Goal: Task Accomplishment & Management: Use online tool/utility

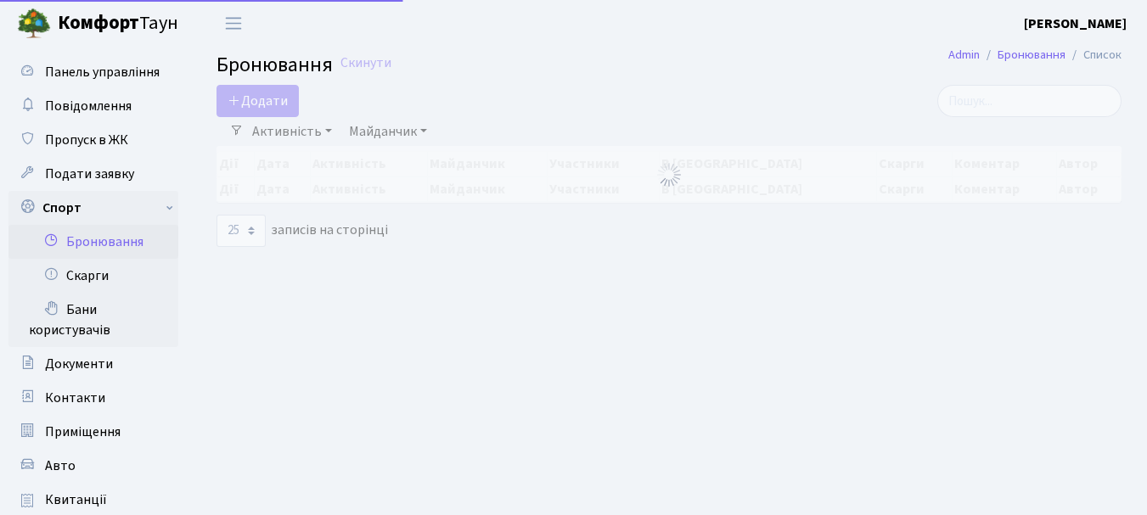
select select "25"
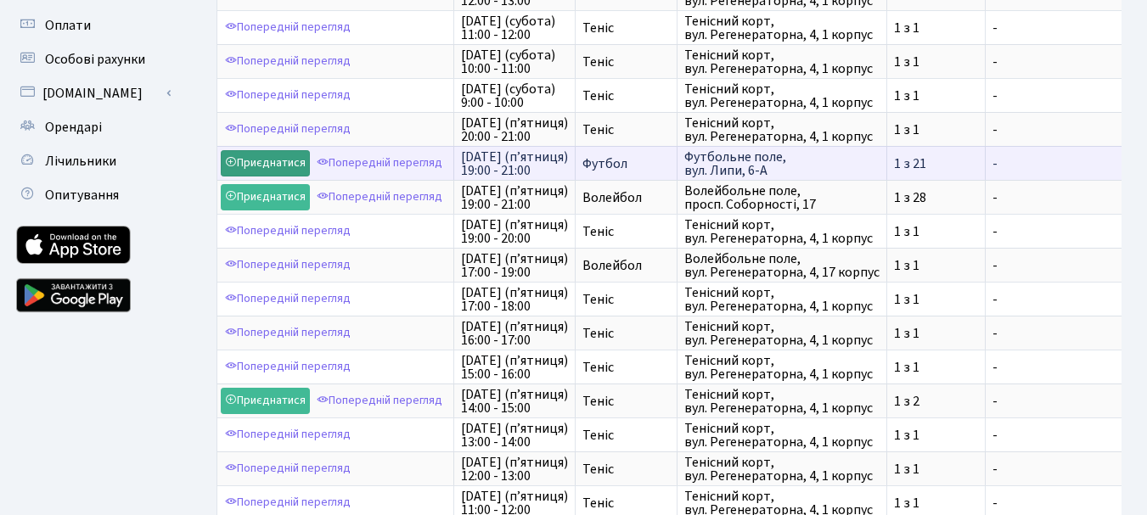
scroll to position [509, 0]
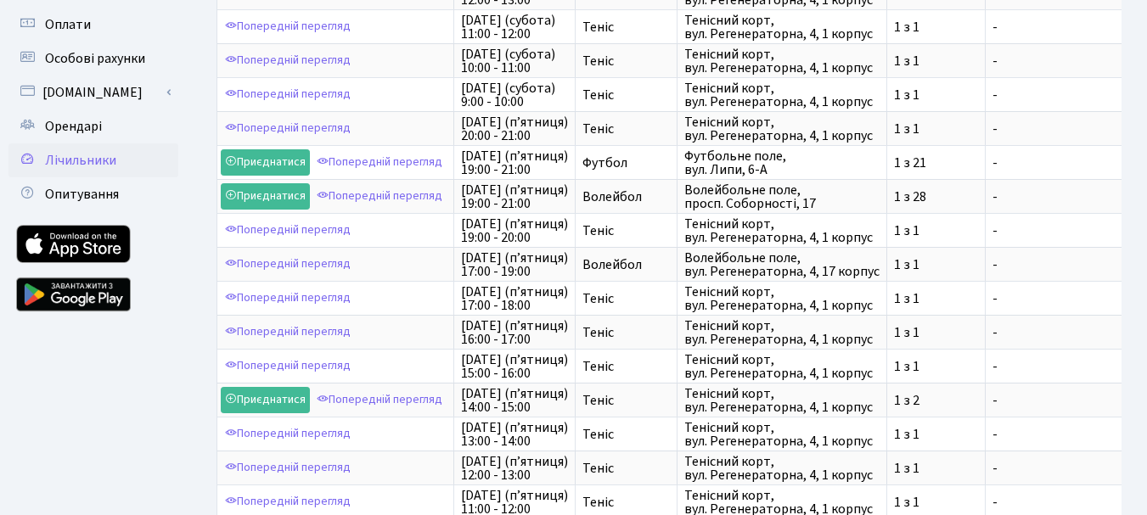
click at [98, 155] on span "Лічильники" at bounding box center [80, 160] width 71 height 19
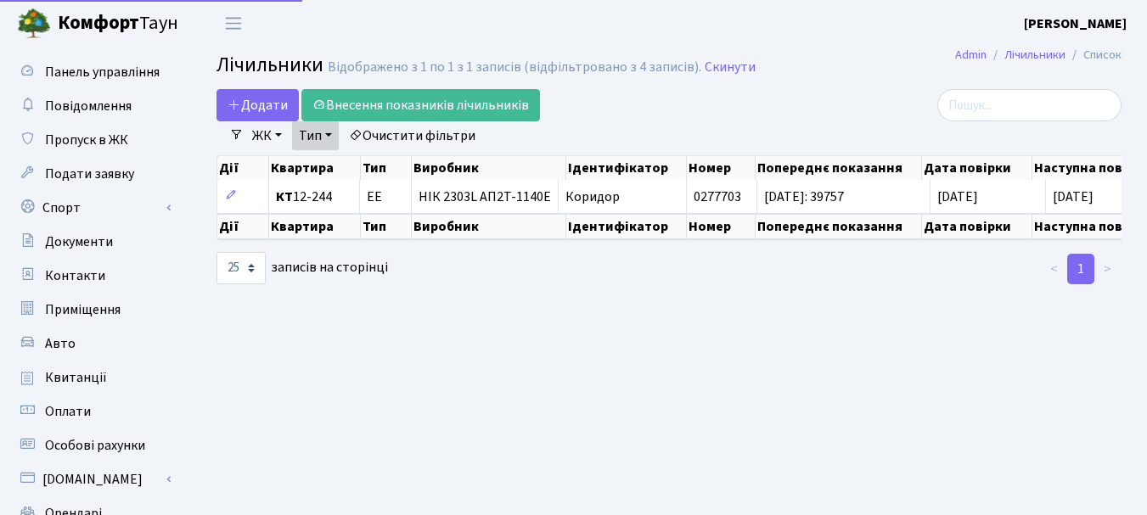
select select "25"
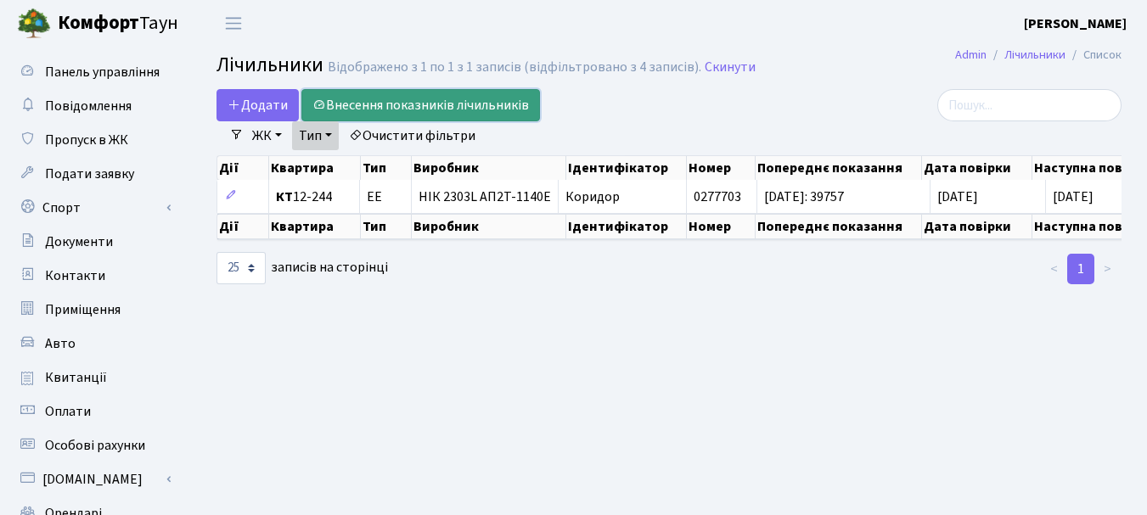
click at [440, 100] on link "Внесення показників лічильників" at bounding box center [420, 105] width 239 height 32
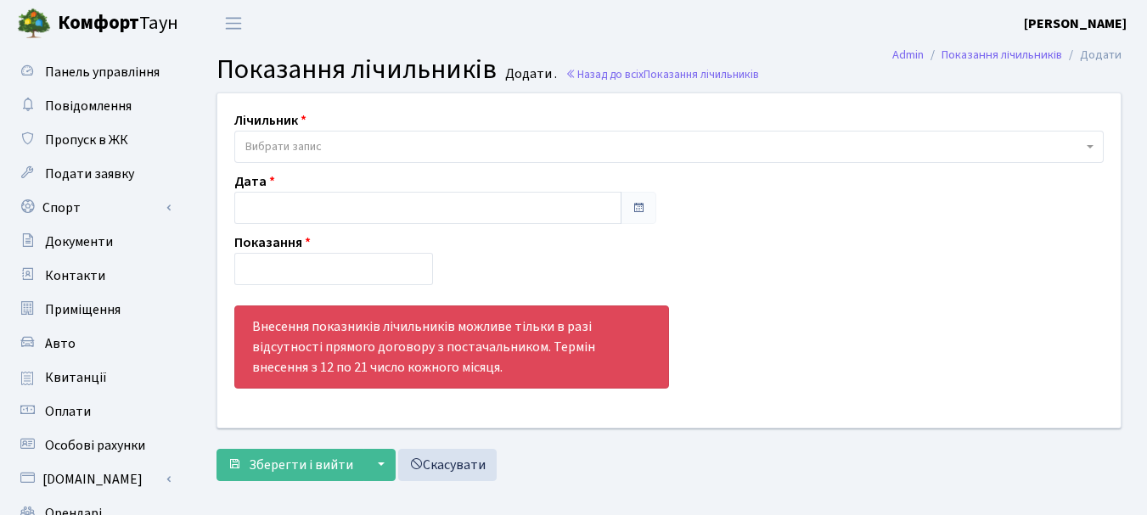
click at [637, 204] on span at bounding box center [639, 208] width 14 height 14
click at [636, 208] on span at bounding box center [639, 208] width 14 height 14
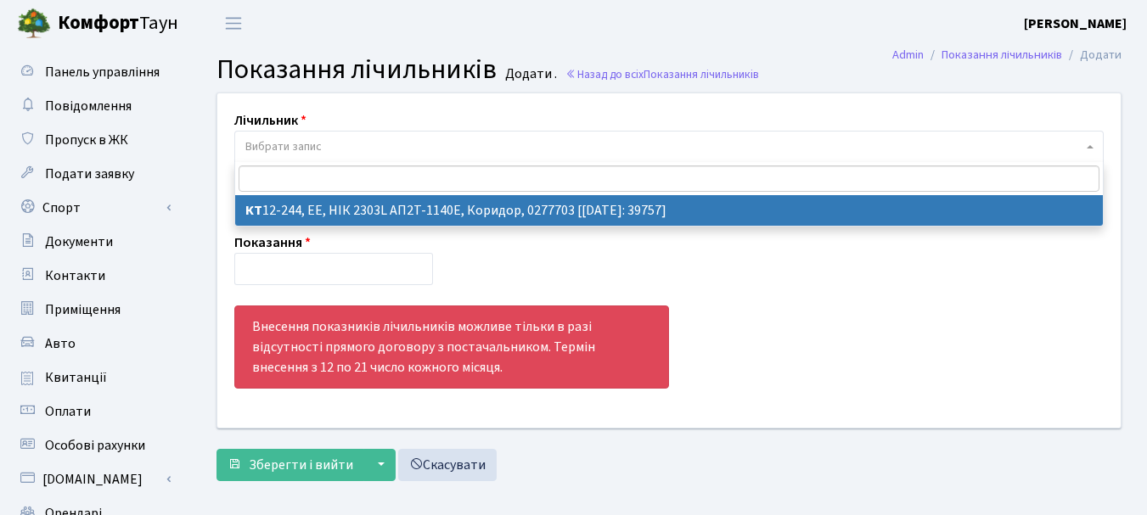
click at [412, 142] on span "Вибрати запис" at bounding box center [663, 146] width 837 height 17
select select "7052"
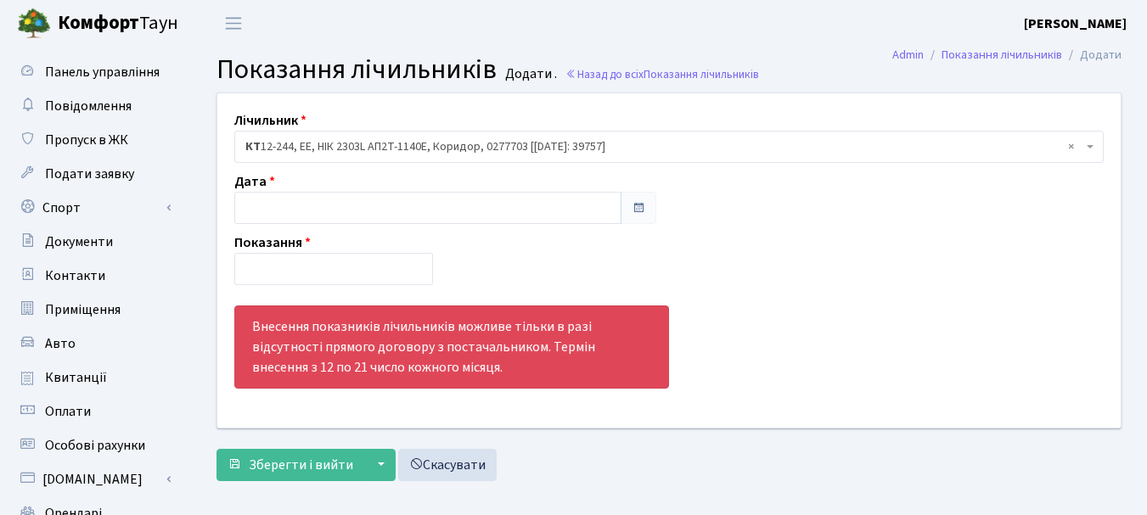
click at [640, 209] on span at bounding box center [639, 208] width 14 height 14
click at [634, 205] on span at bounding box center [639, 208] width 14 height 14
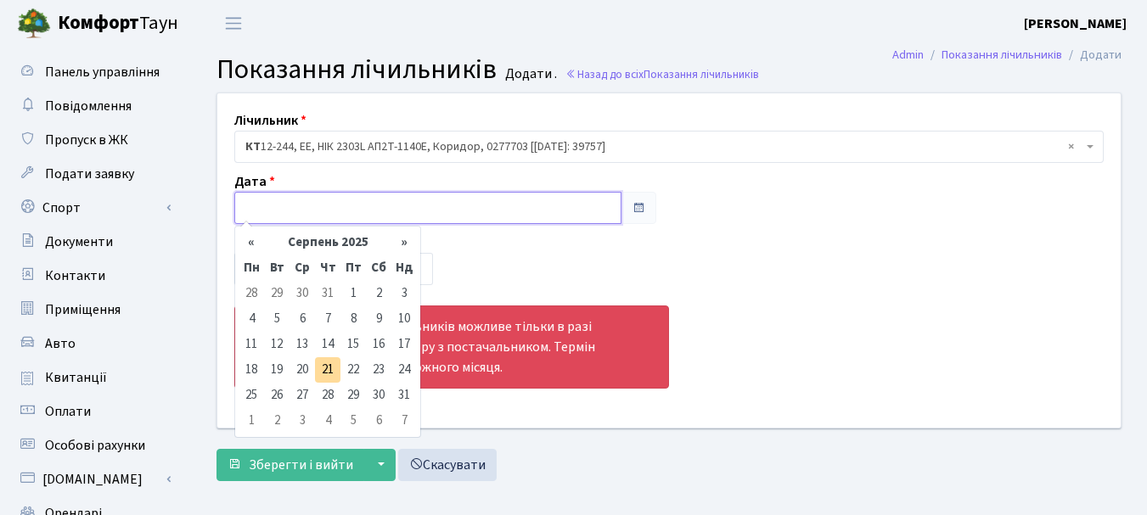
click at [567, 216] on input "text" at bounding box center [427, 208] width 387 height 32
click at [327, 368] on td "21" at bounding box center [327, 369] width 25 height 25
type input "[DATE]"
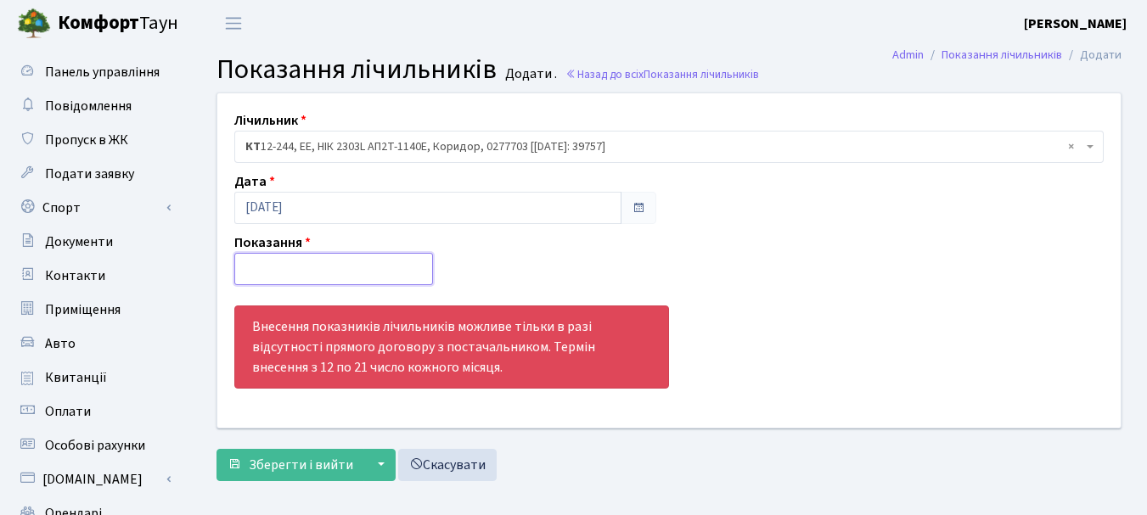
click at [280, 263] on input "number" at bounding box center [333, 269] width 199 height 32
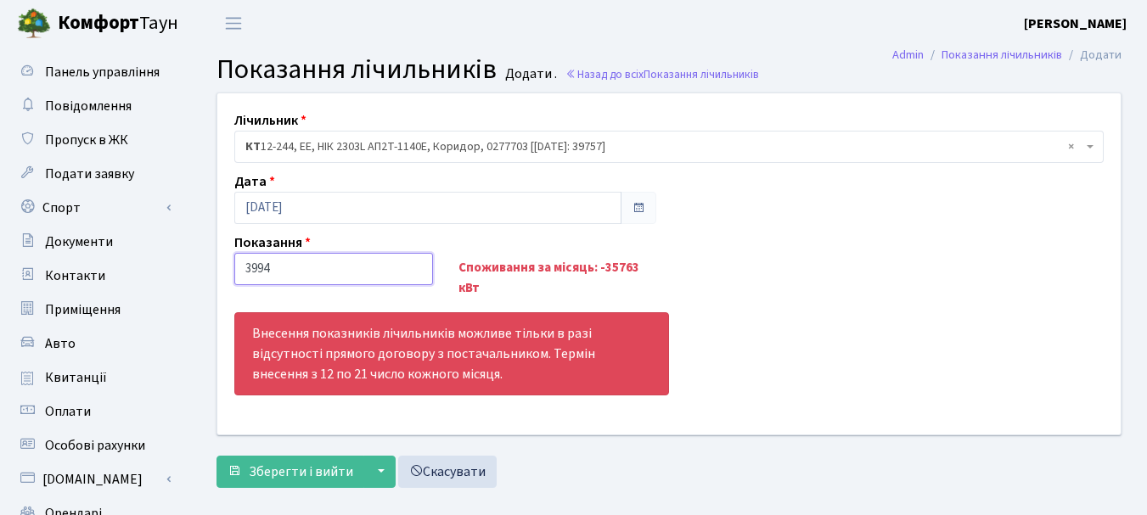
type input "39949"
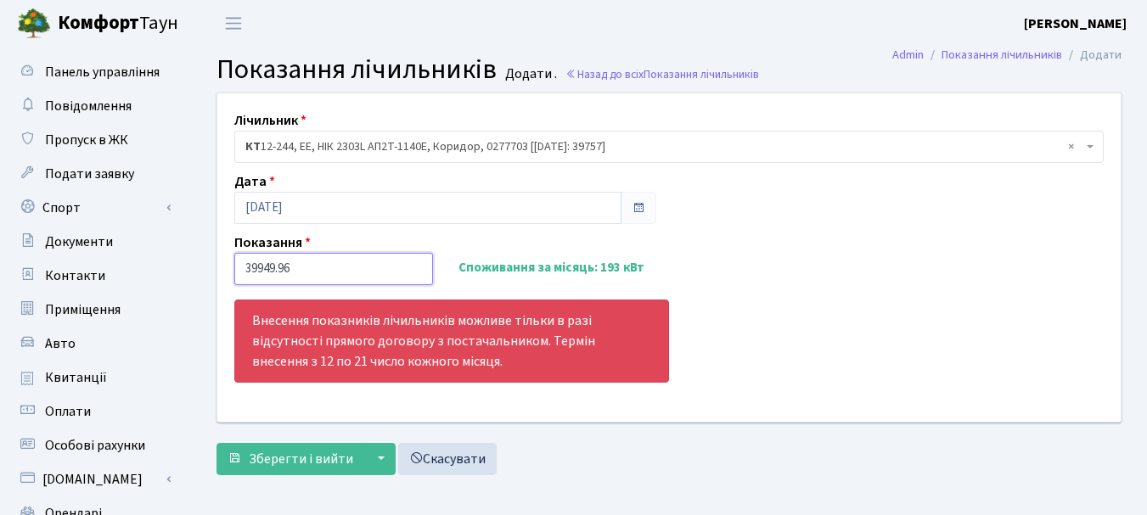
type input "39949.96"
click at [802, 232] on div "Лічильник - <b>КТ</b>&nbsp;&nbsp;&nbsp;&nbsp;12-244, ЕЕ, НІК 2303L АП2Т-1140E, …" at bounding box center [669, 257] width 929 height 328
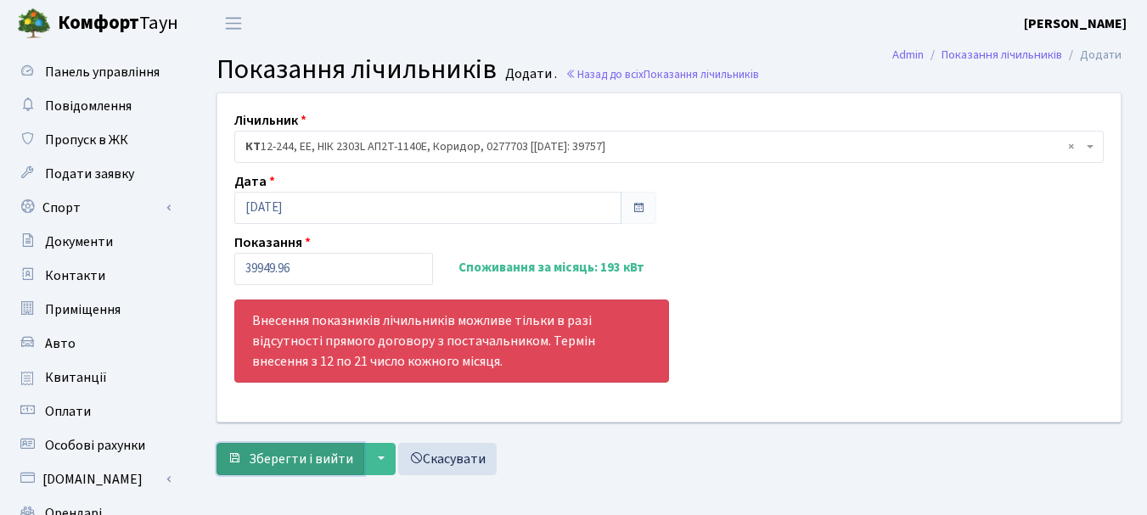
click at [284, 453] on span "Зберегти і вийти" at bounding box center [301, 459] width 104 height 19
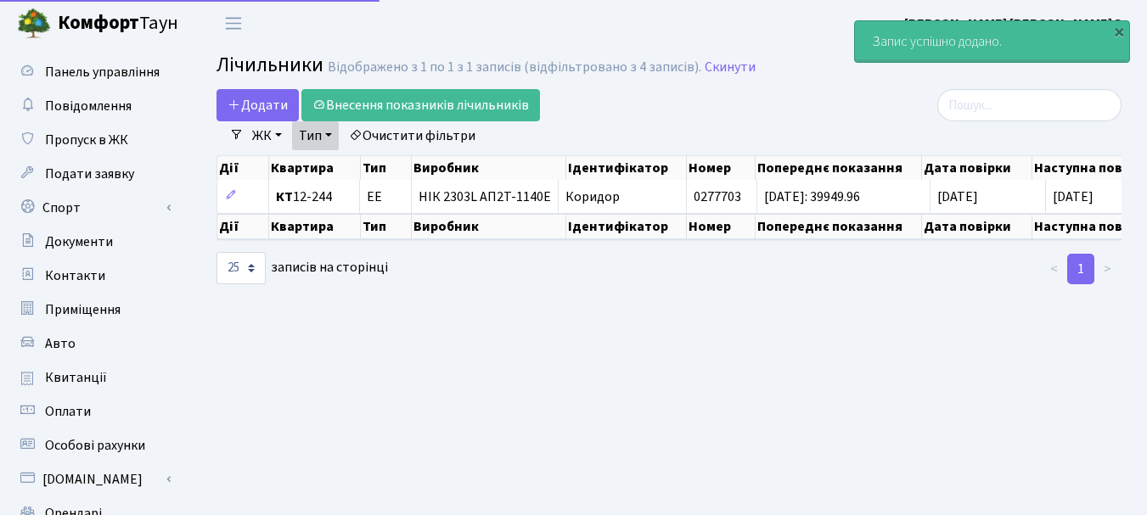
select select "25"
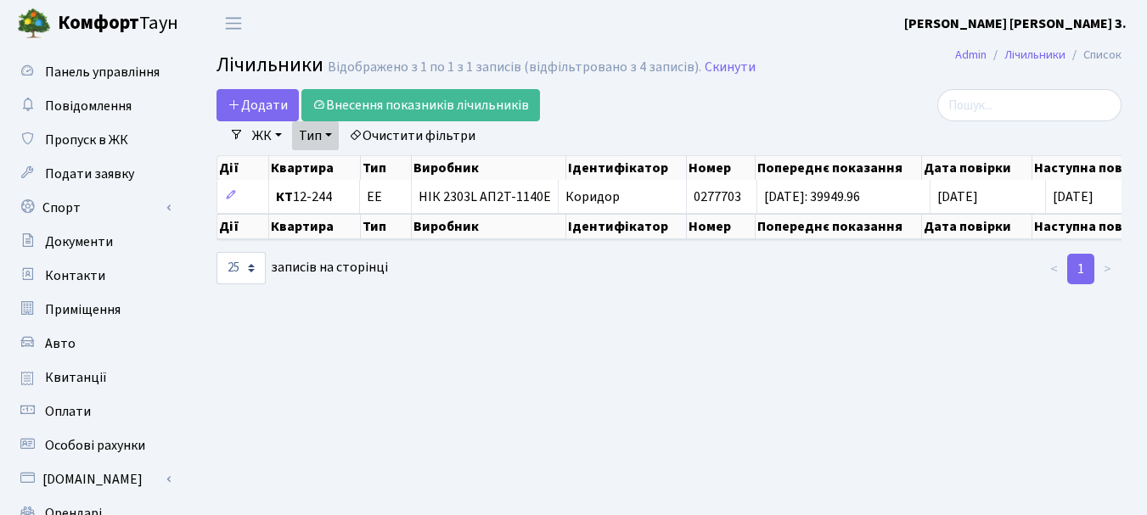
click at [279, 134] on link "ЖК" at bounding box center [266, 135] width 43 height 29
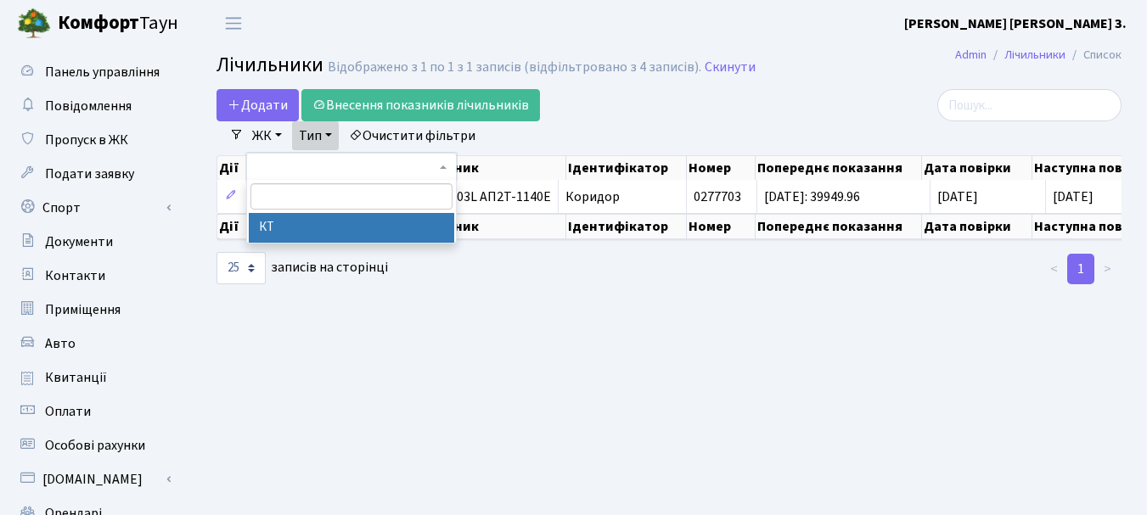
click at [292, 226] on li "КТ" at bounding box center [351, 228] width 205 height 30
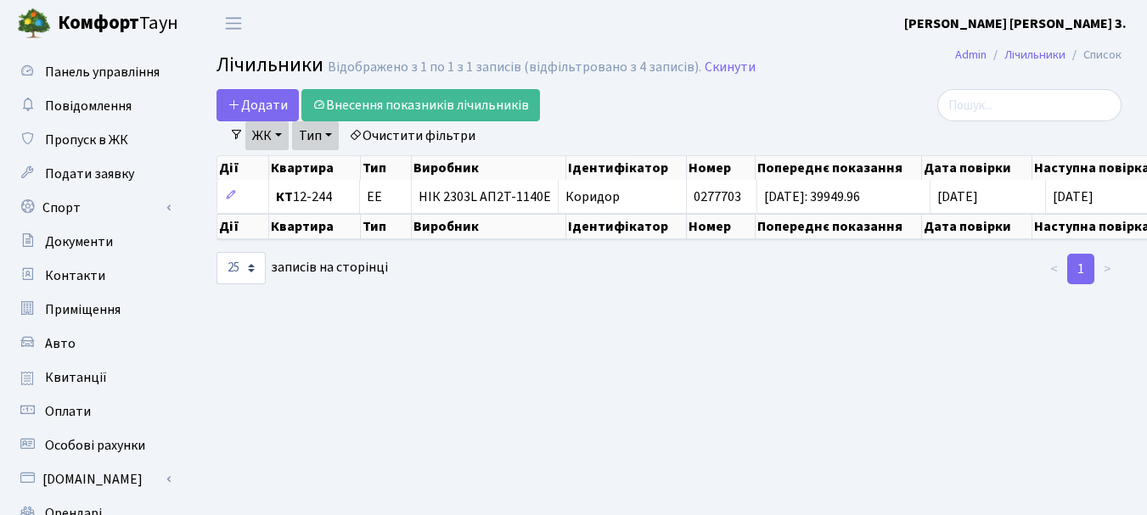
click at [334, 137] on link "Тип" at bounding box center [315, 135] width 47 height 29
